Goal: Check status

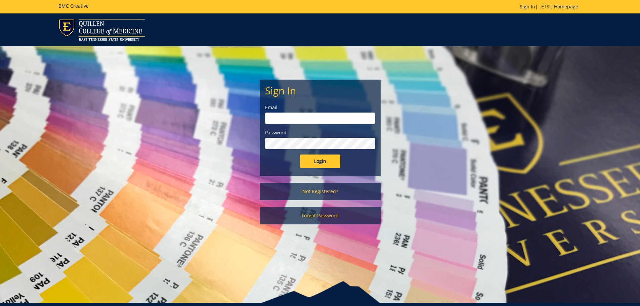
click at [298, 118] on input "email" at bounding box center [320, 118] width 110 height 11
type input "[EMAIL_ADDRESS][DOMAIN_NAME]"
click at [300, 155] on input "Login" at bounding box center [320, 161] width 40 height 13
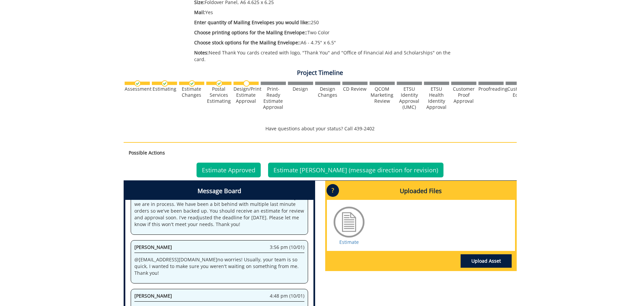
scroll to position [269, 0]
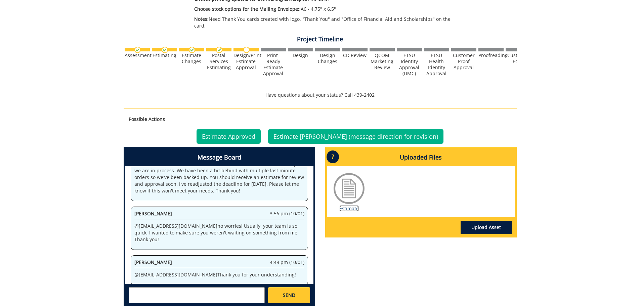
click at [350, 205] on link "Estimate" at bounding box center [348, 208] width 19 height 6
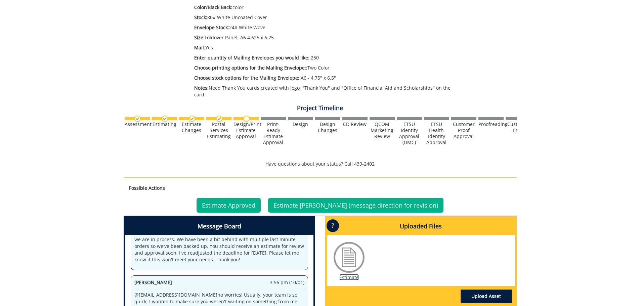
scroll to position [166, 0]
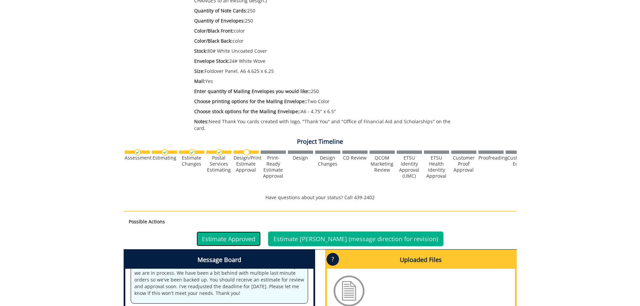
click at [246, 236] on link "Estimate Approved" at bounding box center [229, 238] width 64 height 15
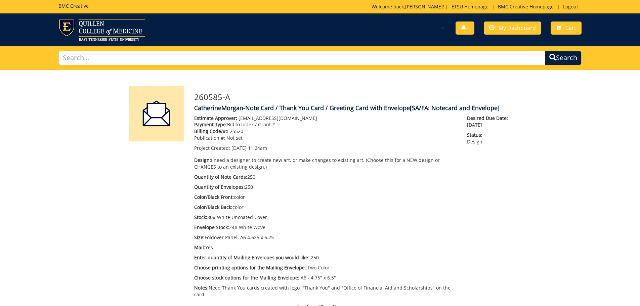
scroll to position [168, 0]
